Goal: Contribute content: Contribute content

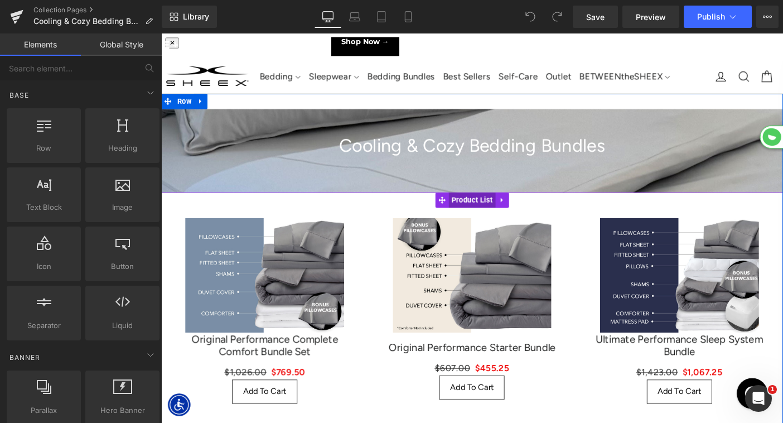
click at [506, 212] on span "Product List" at bounding box center [498, 214] width 51 height 17
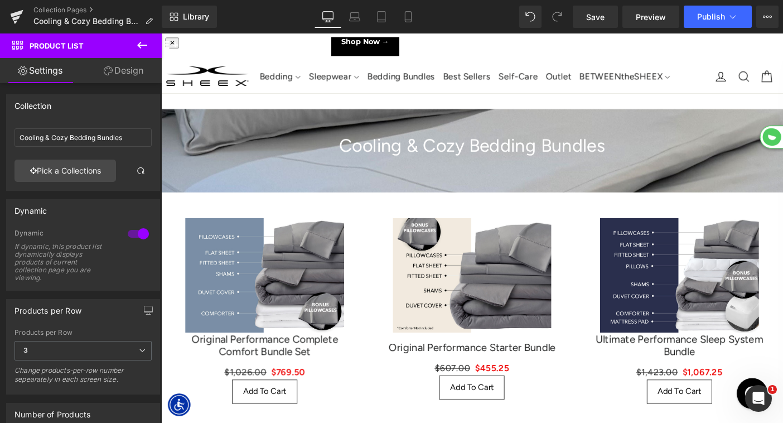
click at [144, 45] on icon at bounding box center [142, 45] width 10 height 7
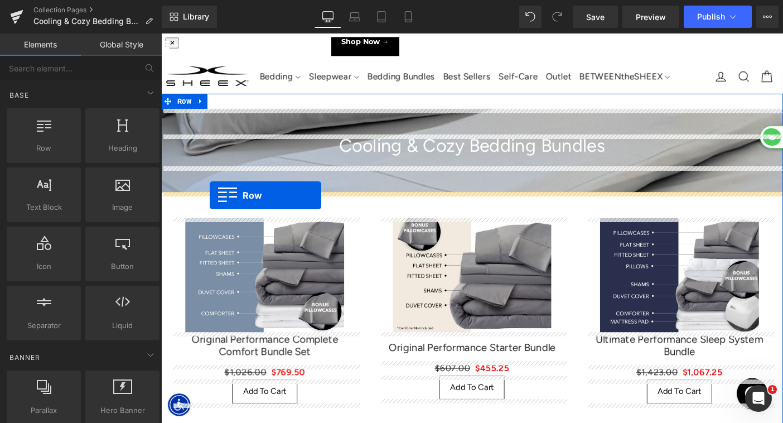
drag, startPoint x: 195, startPoint y: 168, endPoint x: 214, endPoint y: 209, distance: 44.7
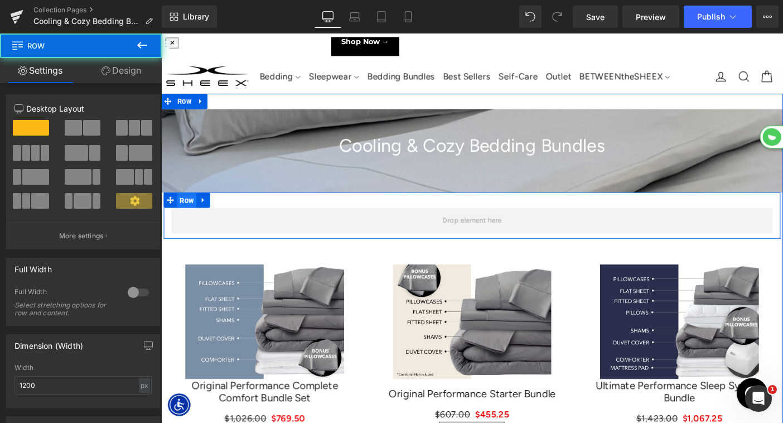
click at [190, 216] on span "Row" at bounding box center [188, 214] width 21 height 17
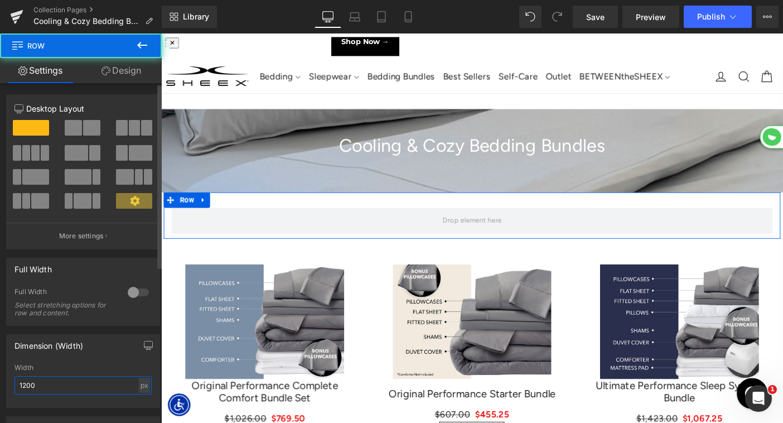
click at [60, 384] on input "1200" at bounding box center [82, 385] width 137 height 18
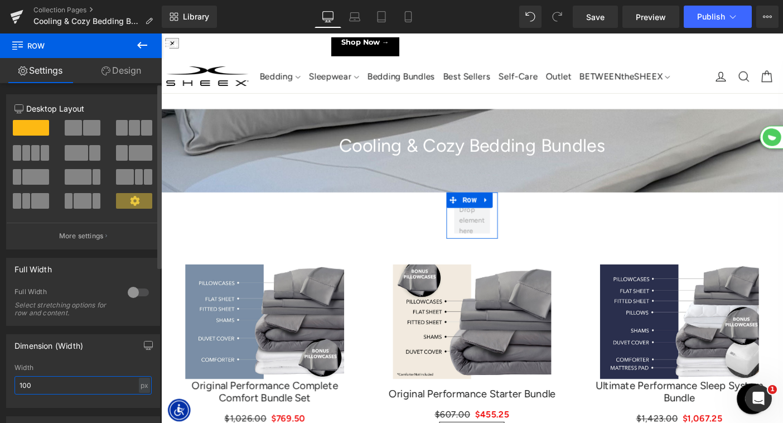
type input "1000"
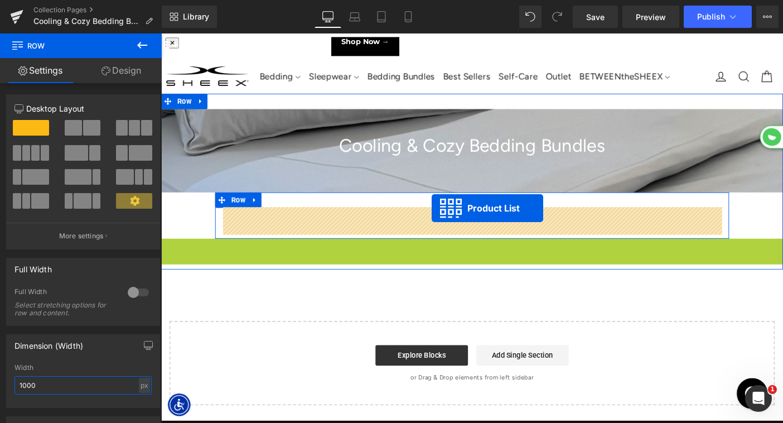
drag, startPoint x: 468, startPoint y: 265, endPoint x: 454, endPoint y: 223, distance: 44.4
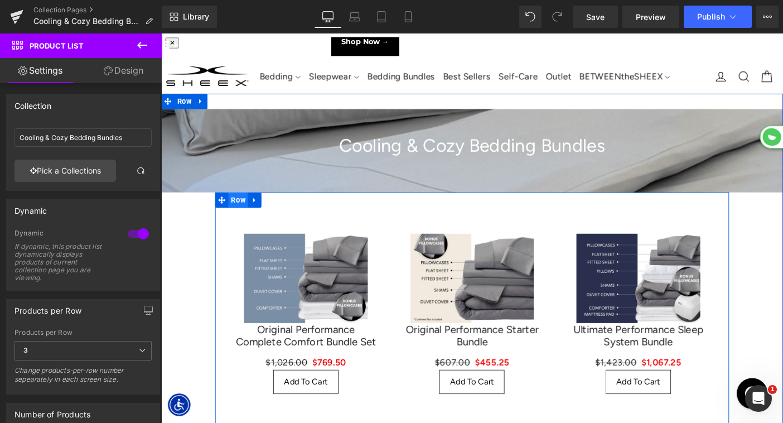
click at [244, 211] on span "Row" at bounding box center [244, 214] width 21 height 17
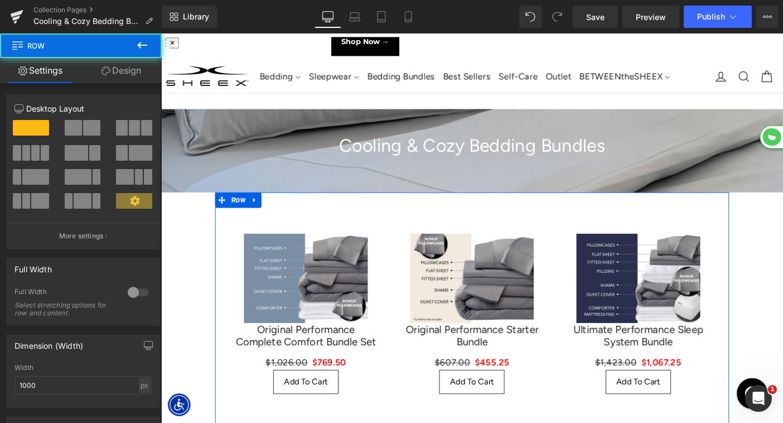
click at [117, 71] on link "Design" at bounding box center [121, 70] width 81 height 25
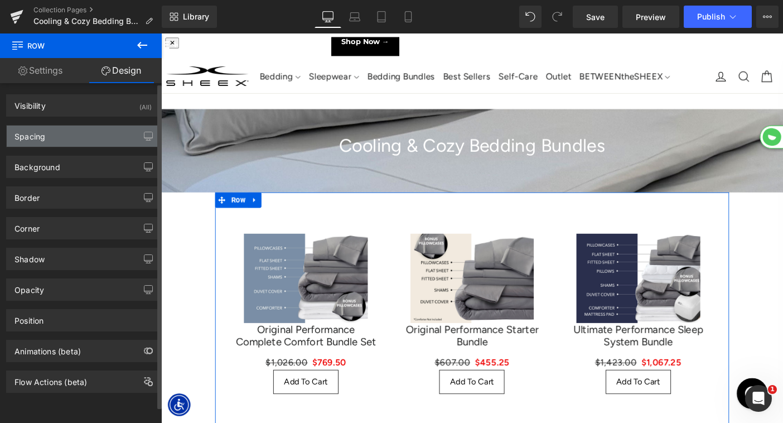
click at [64, 134] on div "Spacing" at bounding box center [83, 135] width 153 height 21
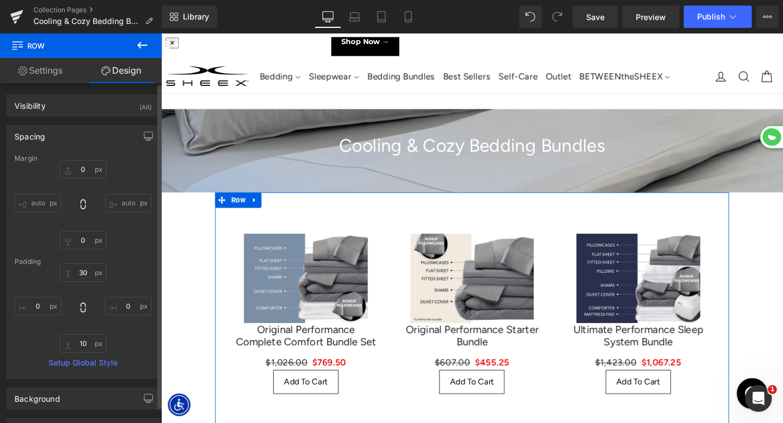
click at [41, 201] on input "auto" at bounding box center [37, 202] width 47 height 18
click at [123, 202] on input "auto" at bounding box center [128, 202] width 47 height 18
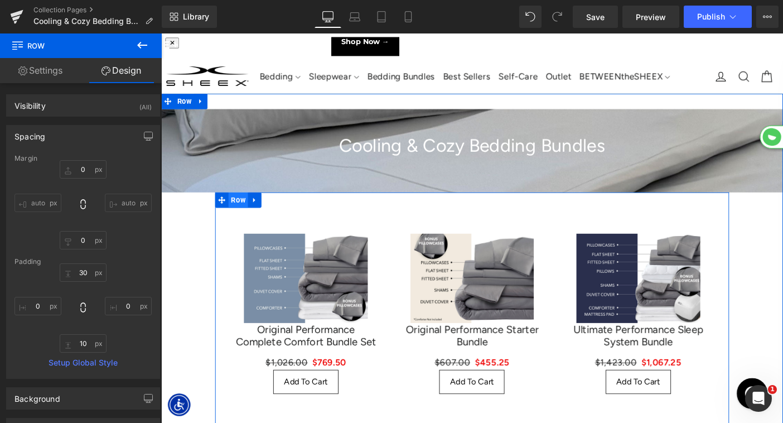
click at [245, 214] on span "Row" at bounding box center [244, 214] width 21 height 17
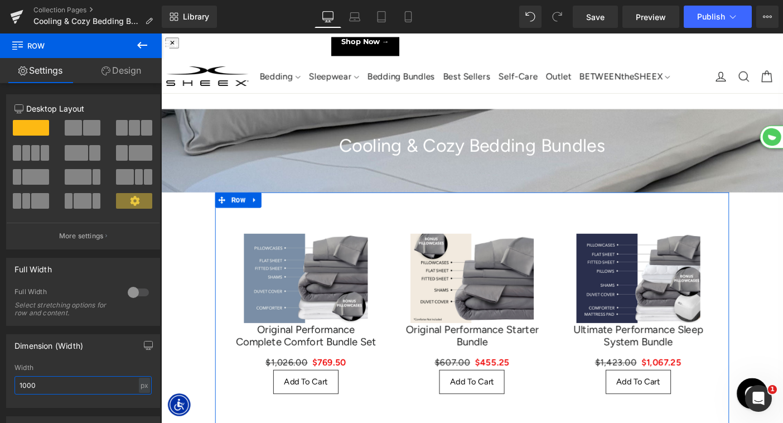
click at [26, 386] on input "1000" at bounding box center [82, 385] width 137 height 18
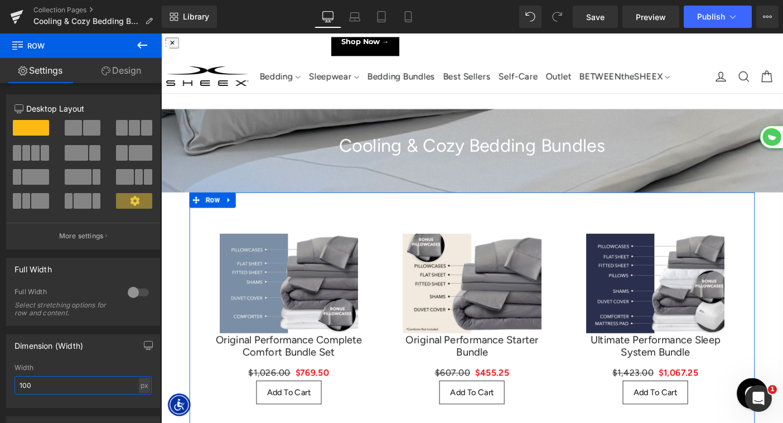
type input "1200"
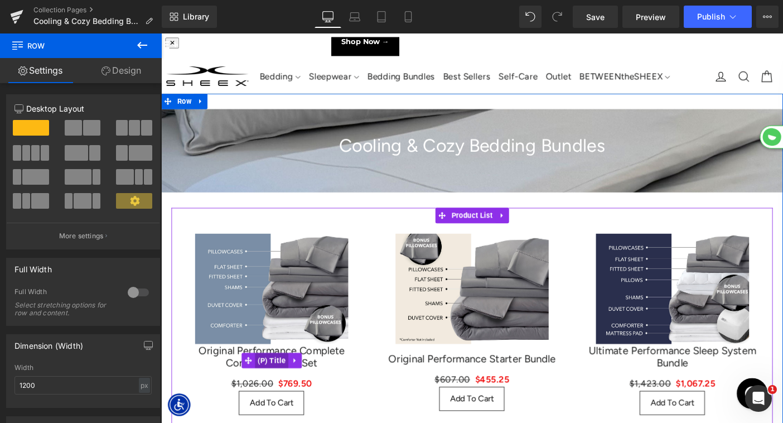
click at [277, 388] on span "(P) Title" at bounding box center [281, 388] width 36 height 17
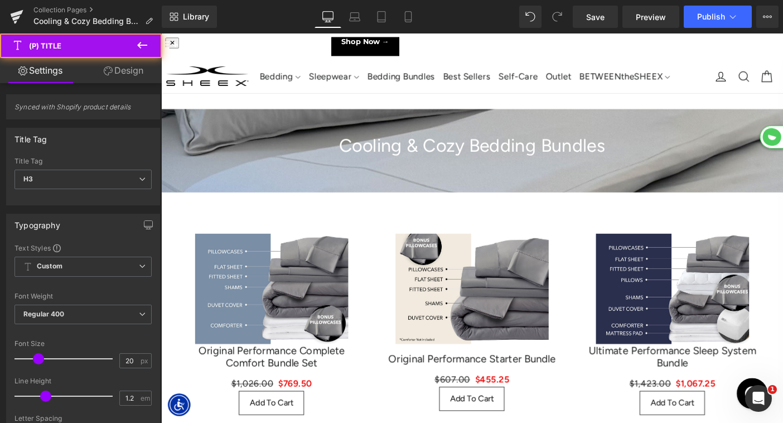
click at [123, 65] on link "Design" at bounding box center [123, 70] width 81 height 25
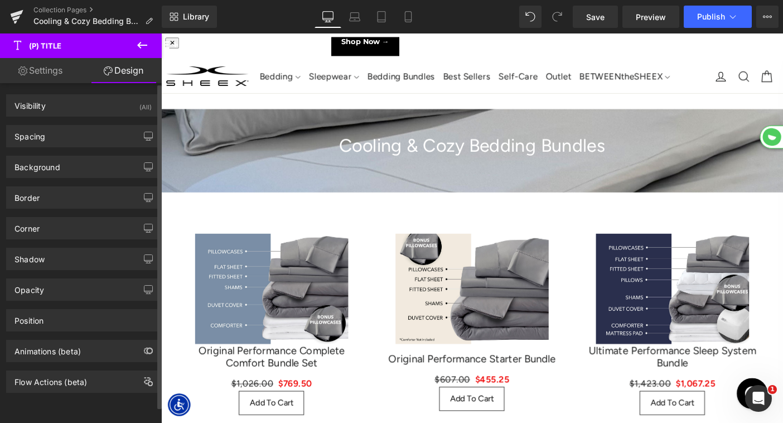
type input "0"
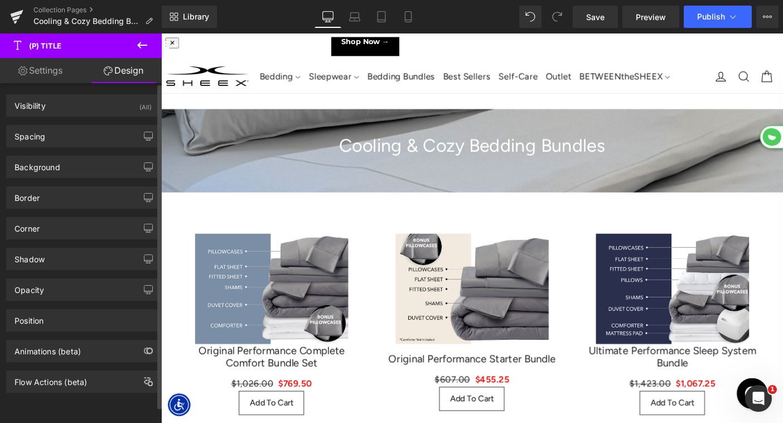
type input "0"
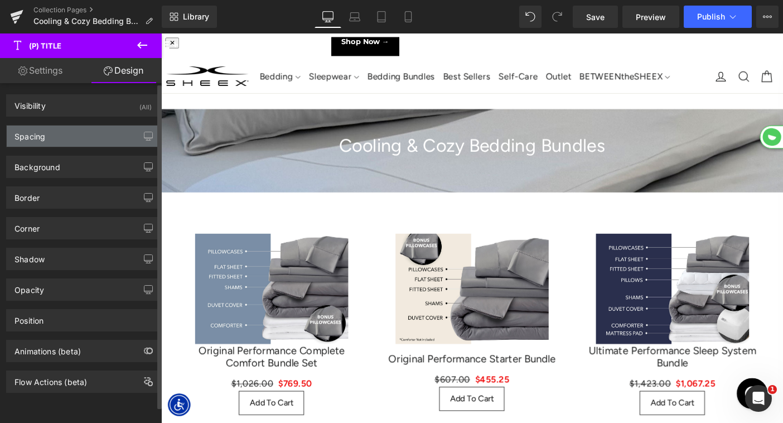
click at [76, 139] on div "Spacing" at bounding box center [83, 135] width 153 height 21
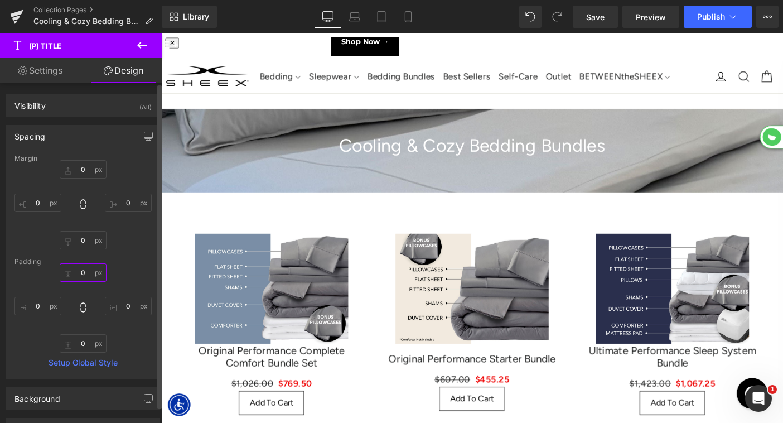
click at [74, 269] on input "0" at bounding box center [83, 272] width 47 height 18
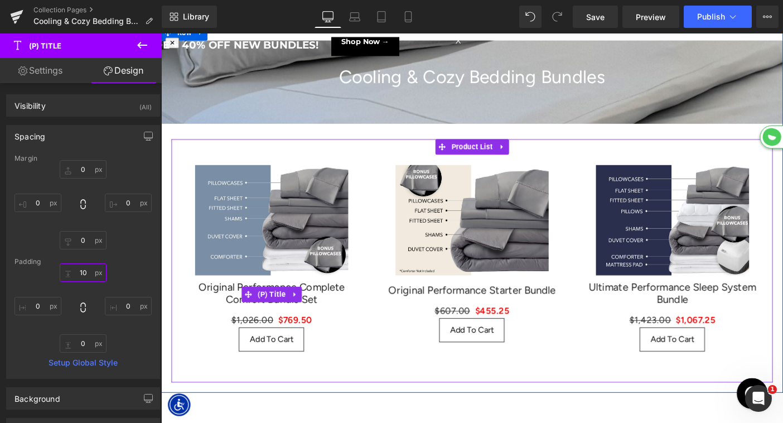
scroll to position [80, 0]
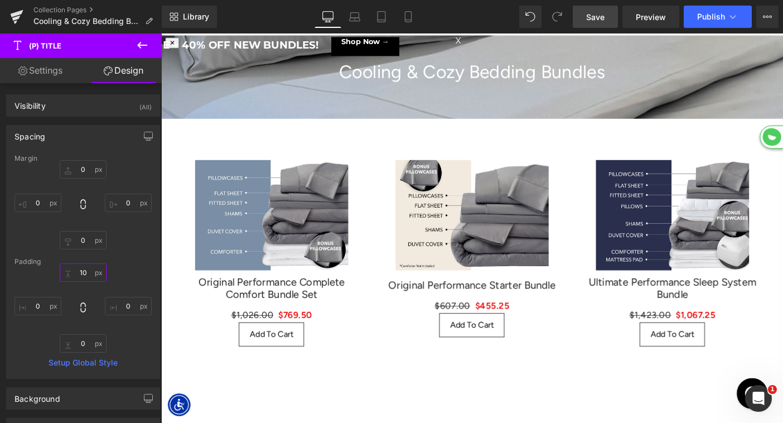
type input "10"
click at [598, 16] on span "Save" at bounding box center [595, 17] width 18 height 12
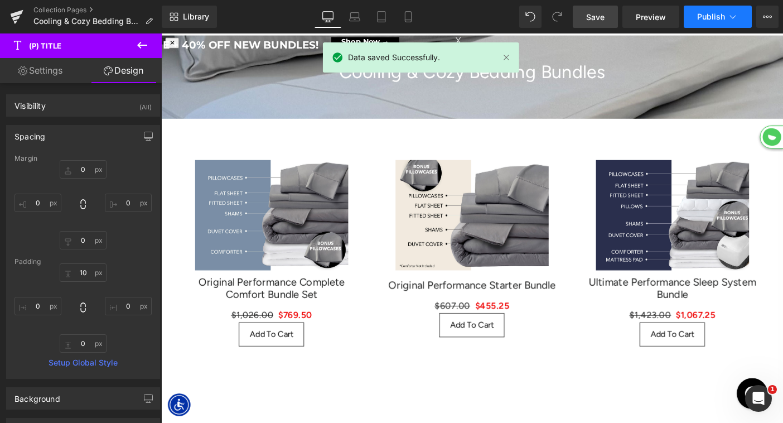
click at [714, 16] on span "Publish" at bounding box center [711, 16] width 28 height 9
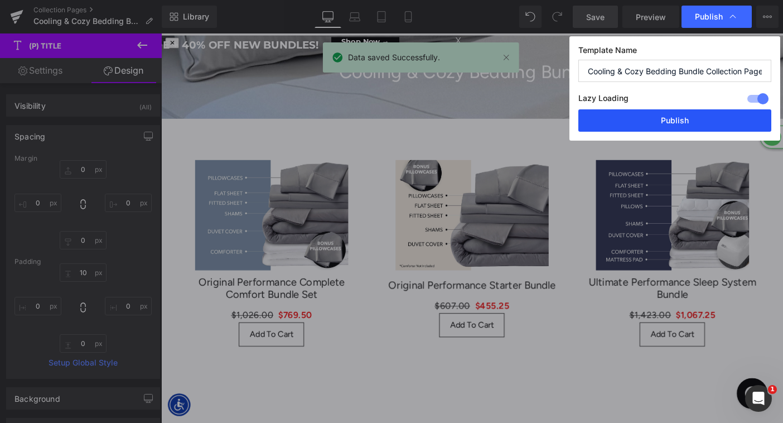
click at [661, 120] on button "Publish" at bounding box center [674, 120] width 193 height 22
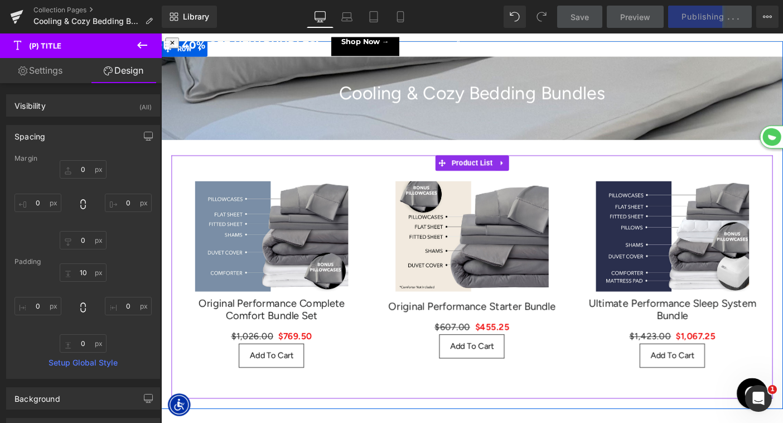
scroll to position [0, 0]
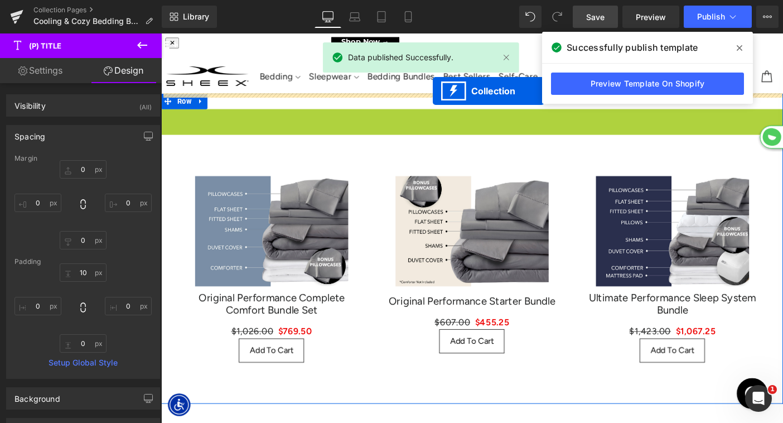
drag, startPoint x: 457, startPoint y: 122, endPoint x: 456, endPoint y: 94, distance: 27.9
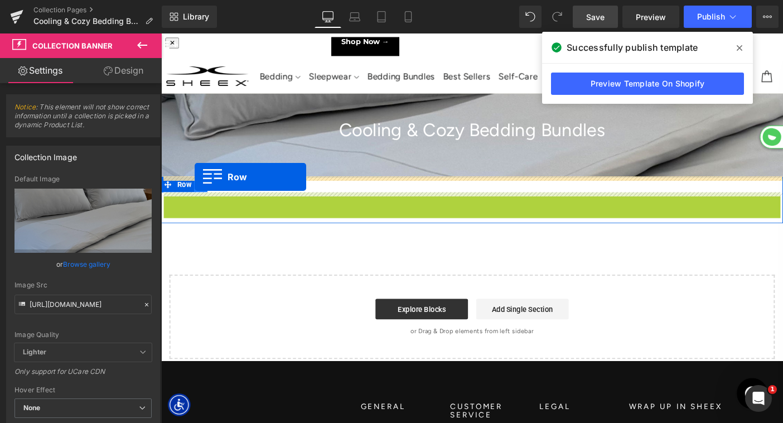
drag, startPoint x: 173, startPoint y: 214, endPoint x: 197, endPoint y: 189, distance: 34.7
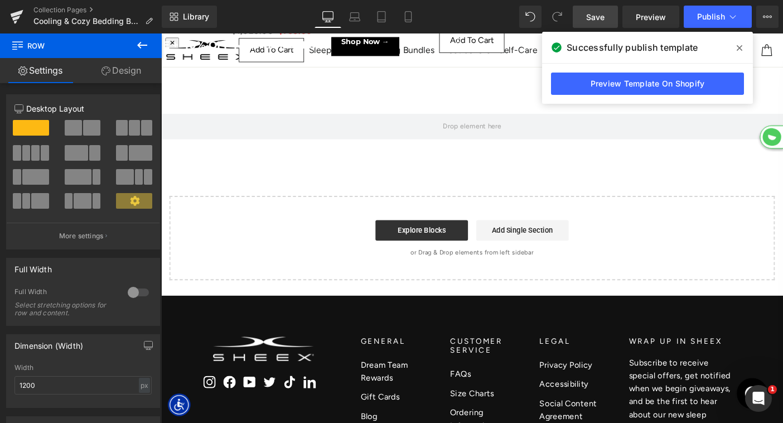
scroll to position [264, 0]
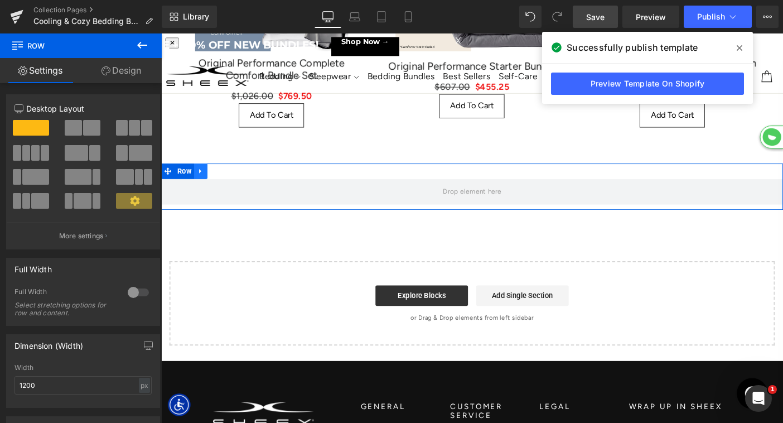
click at [202, 182] on icon at bounding box center [203, 183] width 2 height 5
click at [235, 184] on icon at bounding box center [233, 183] width 8 height 8
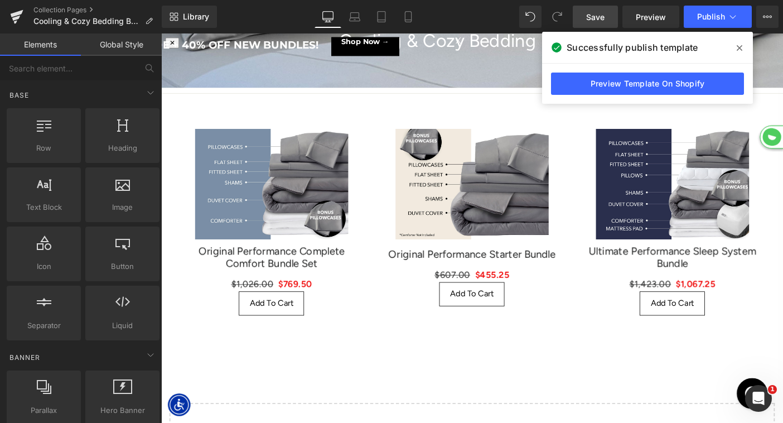
scroll to position [0, 0]
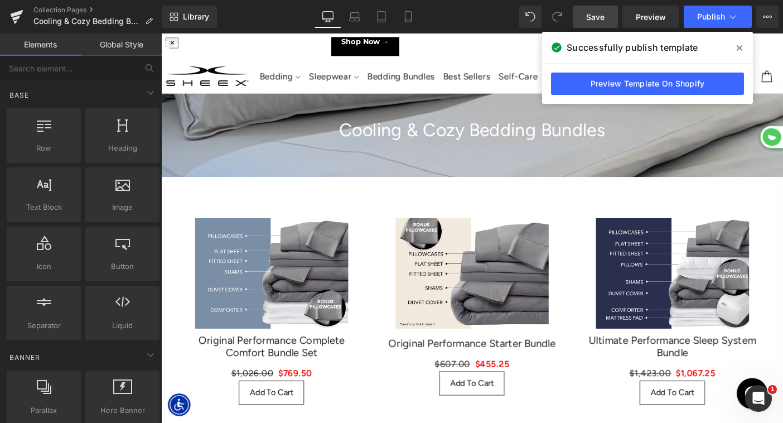
click at [586, 17] on link "Save" at bounding box center [595, 17] width 45 height 22
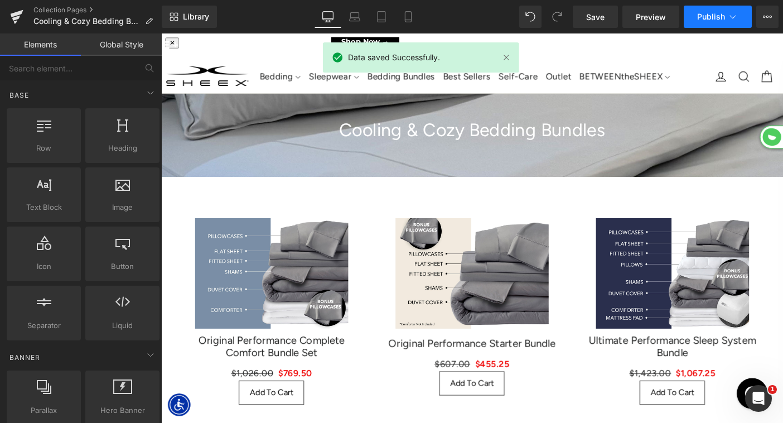
click at [705, 17] on span "Publish" at bounding box center [711, 16] width 28 height 9
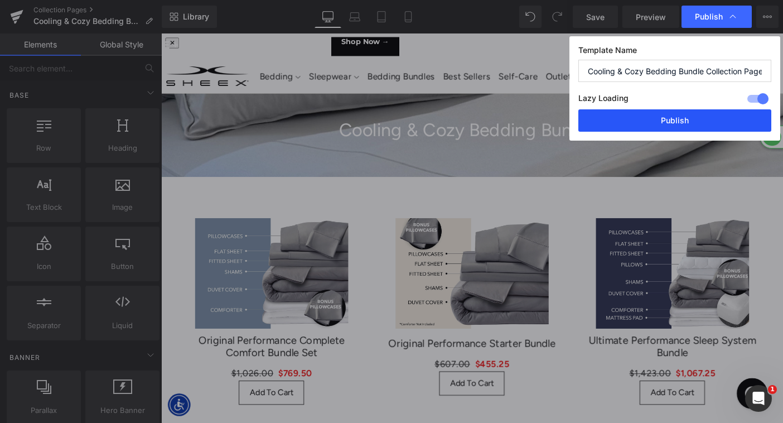
click at [665, 122] on button "Publish" at bounding box center [674, 120] width 193 height 22
